Goal: Task Accomplishment & Management: Manage account settings

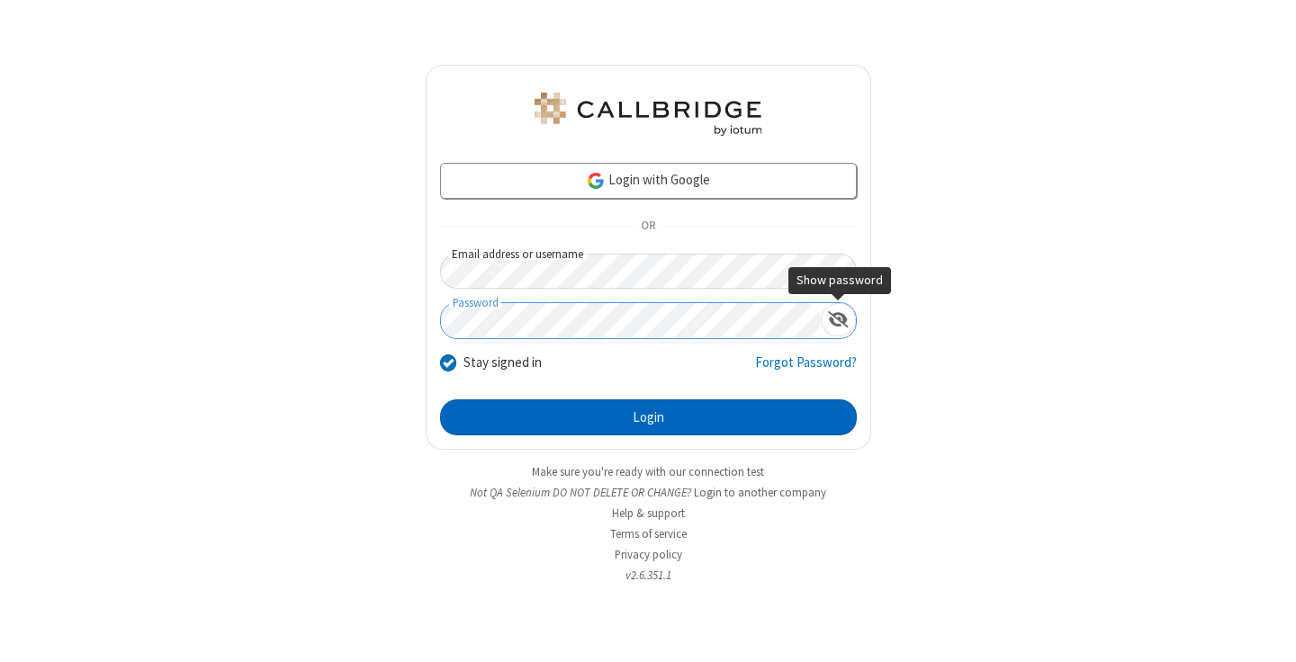
click at [648, 417] on button "Login" at bounding box center [648, 417] width 417 height 36
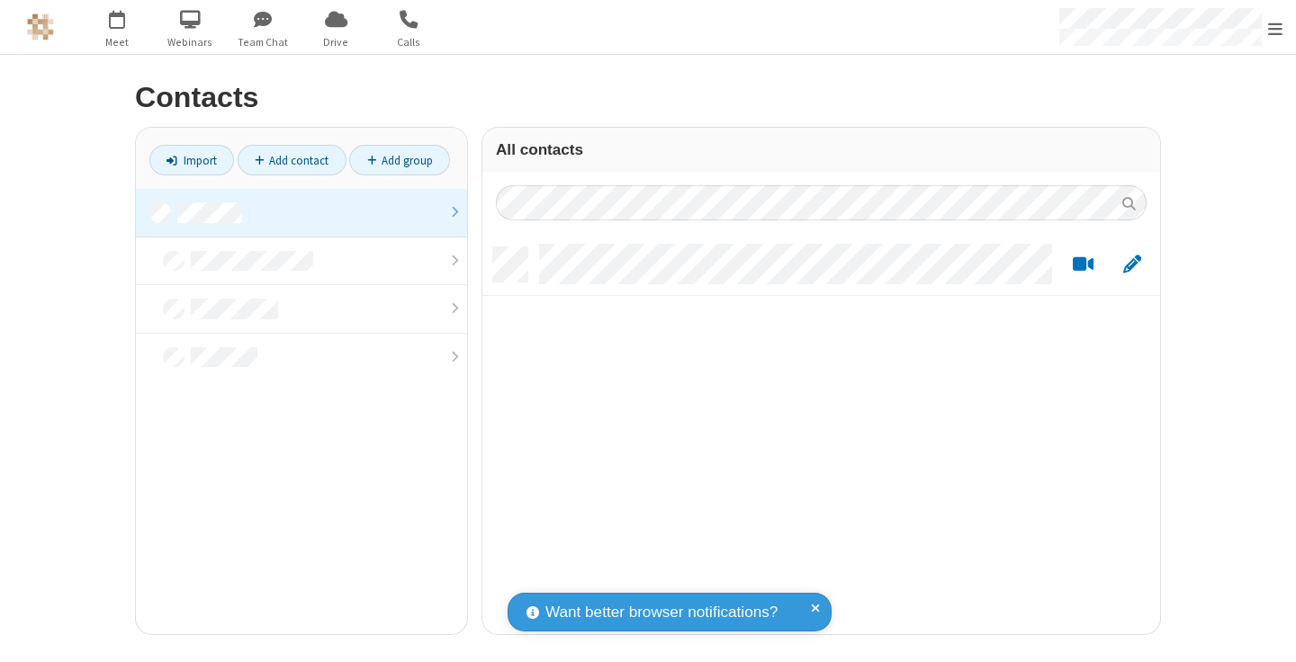
click at [301, 212] on link at bounding box center [301, 213] width 331 height 49
click at [292, 160] on link "Add contact" at bounding box center [292, 160] width 109 height 31
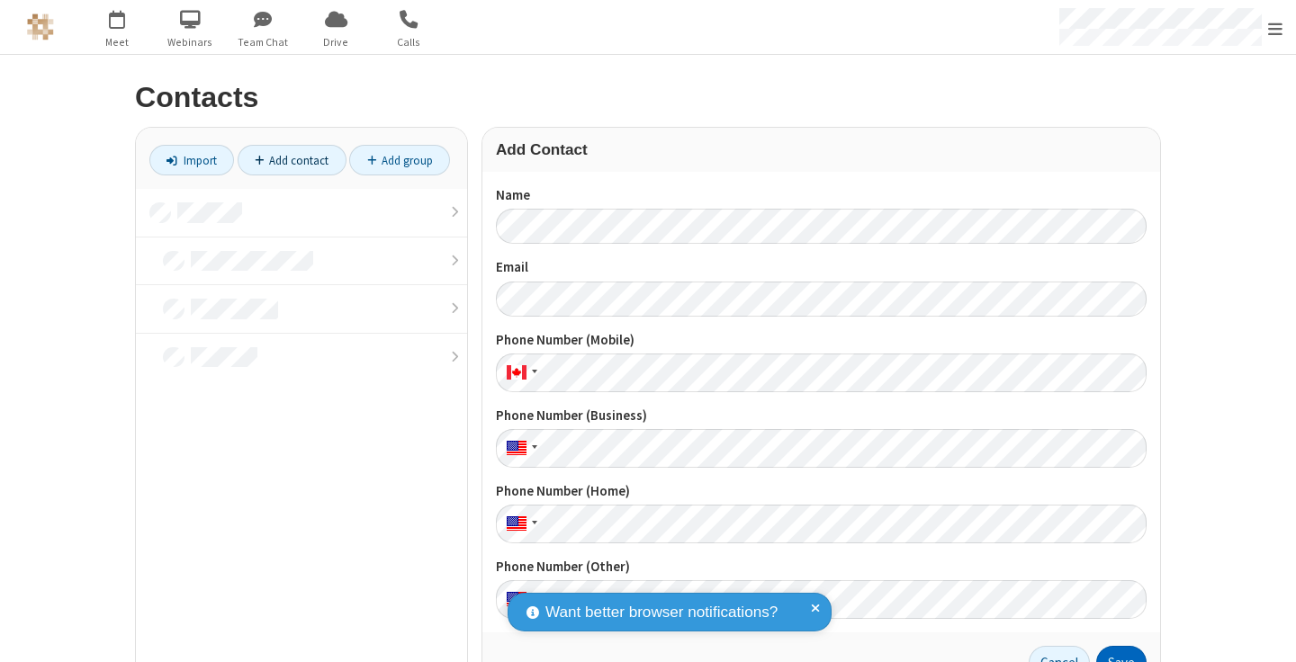
click at [1114, 654] on button "Save" at bounding box center [1121, 664] width 50 height 36
